Goal: Task Accomplishment & Management: Manage account settings

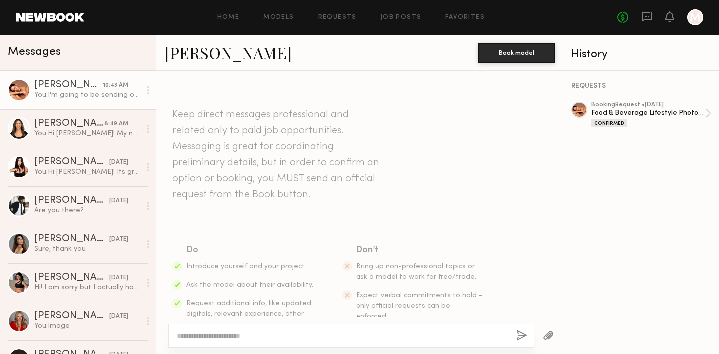
click at [65, 101] on link "[PERSON_NAME] 10:43 AM You: I'm going to be sending over the detailed informati…" at bounding box center [78, 90] width 156 height 38
click at [688, 16] on div at bounding box center [695, 17] width 16 height 16
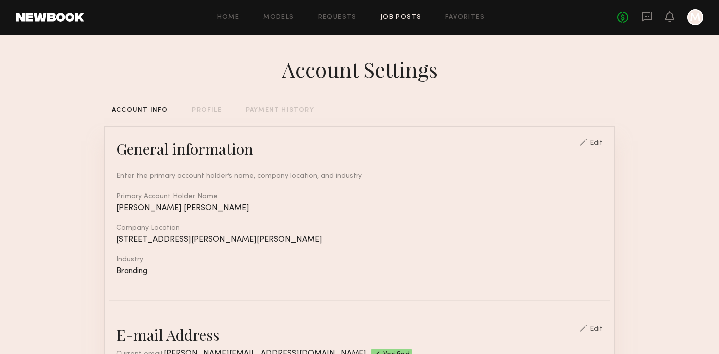
click at [391, 15] on link "Job Posts" at bounding box center [401, 17] width 41 height 6
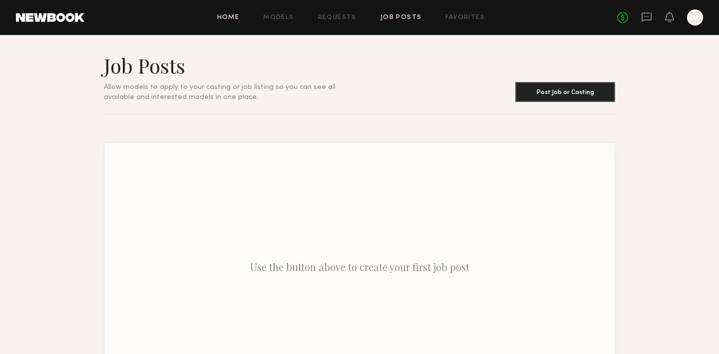
click at [230, 16] on link "Home" at bounding box center [228, 17] width 22 height 6
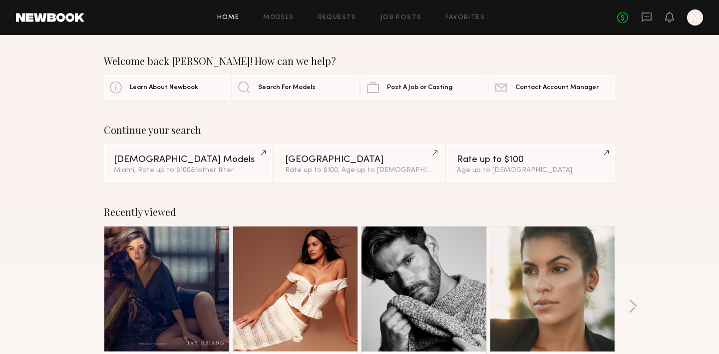
click at [699, 20] on div at bounding box center [695, 17] width 16 height 16
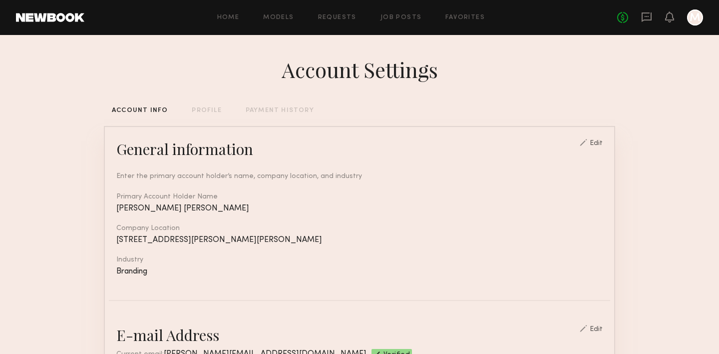
click at [327, 10] on div "Home Models Requests Job Posts Favorites Sign Out No fees up to $5,000 M" at bounding box center [393, 17] width 619 height 16
click at [336, 16] on link "Requests" at bounding box center [337, 17] width 38 height 6
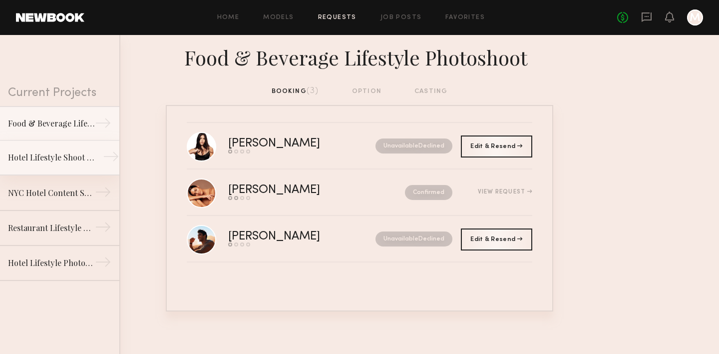
click at [23, 158] on div "Hotel Lifestyle Shoot Meridian" at bounding box center [51, 157] width 87 height 12
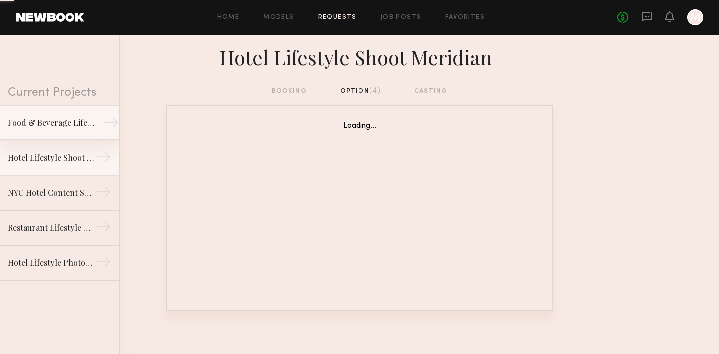
click at [38, 117] on div "Food & Beverage Lifestyle Photoshoot" at bounding box center [51, 123] width 87 height 12
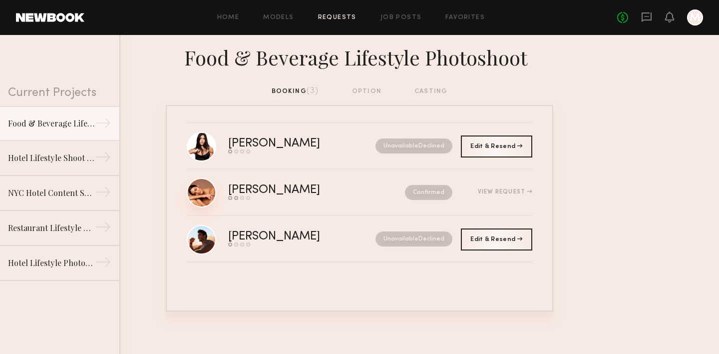
click at [201, 190] on link at bounding box center [201, 192] width 29 height 29
